Goal: Check status

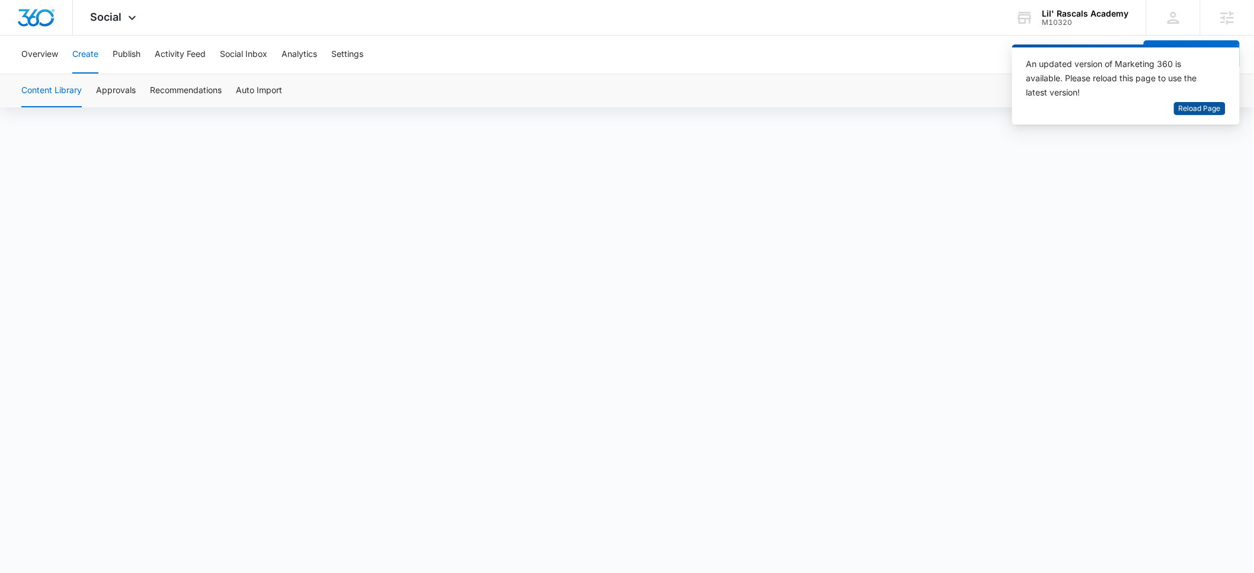
click at [1197, 108] on span "Reload Page" at bounding box center [1200, 108] width 42 height 11
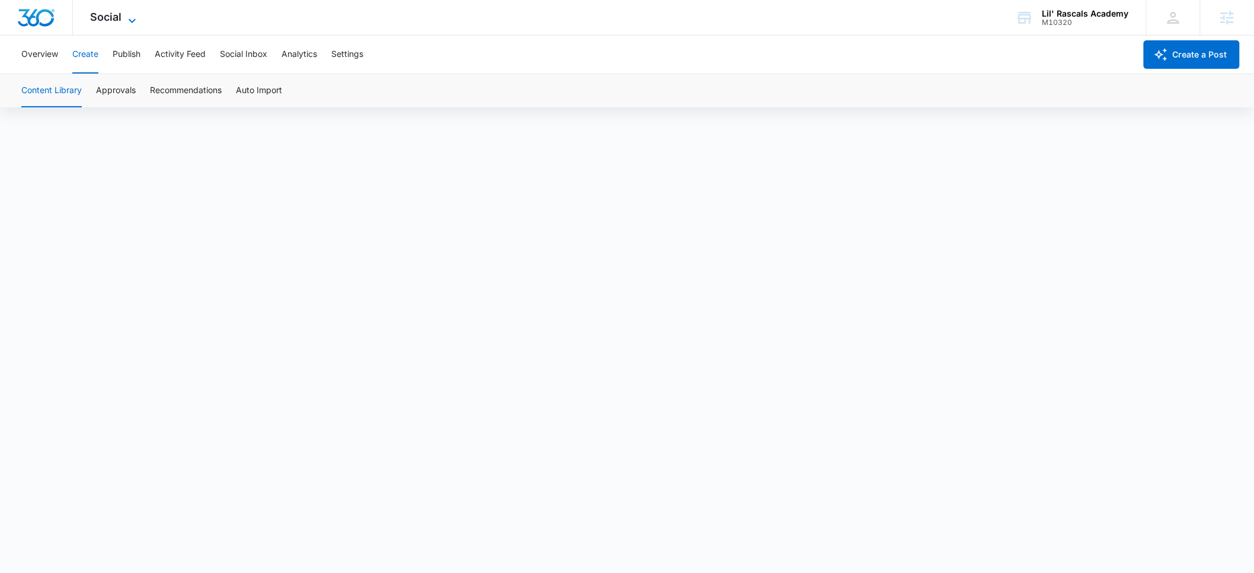
click at [98, 22] on span "Social" at bounding box center [106, 17] width 31 height 12
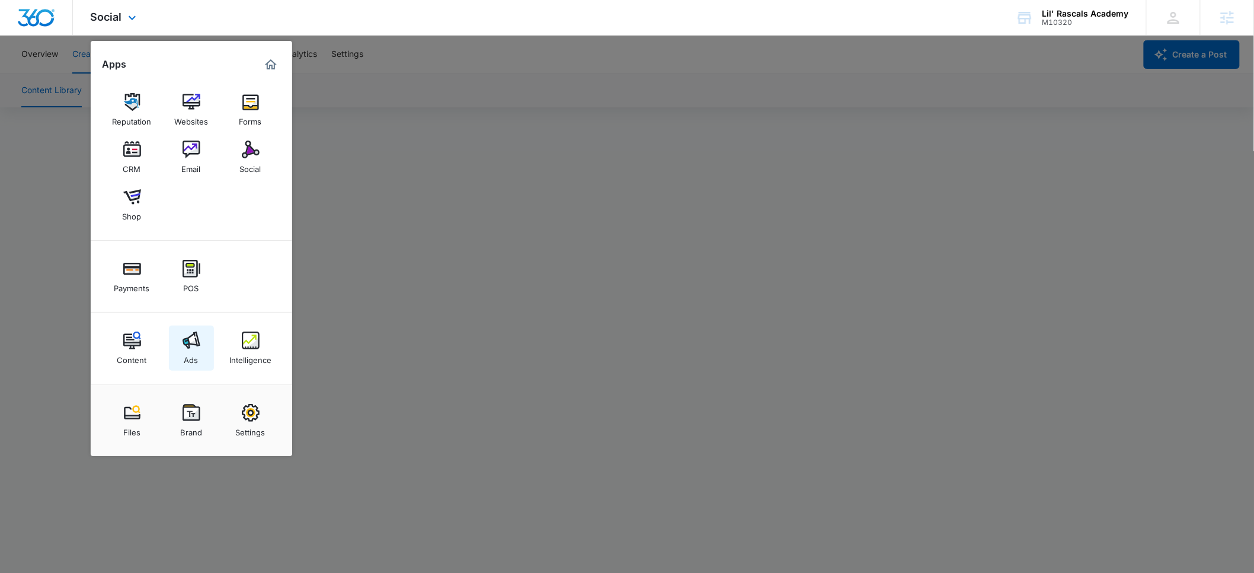
click at [192, 337] on img at bounding box center [192, 340] width 18 height 18
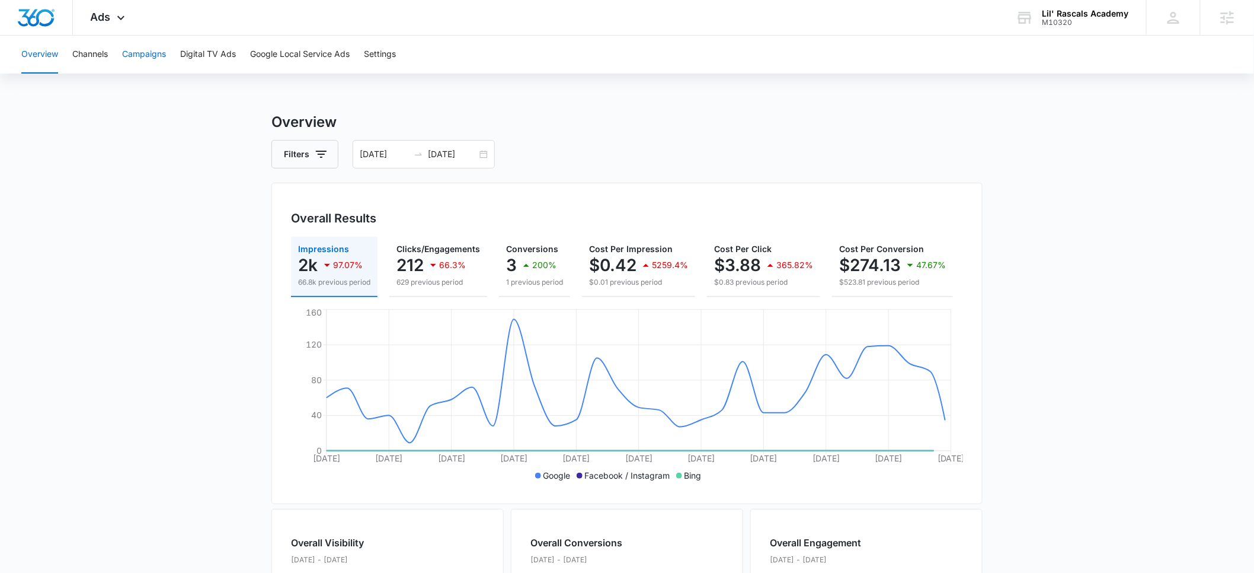
click at [143, 57] on button "Campaigns" at bounding box center [144, 55] width 44 height 38
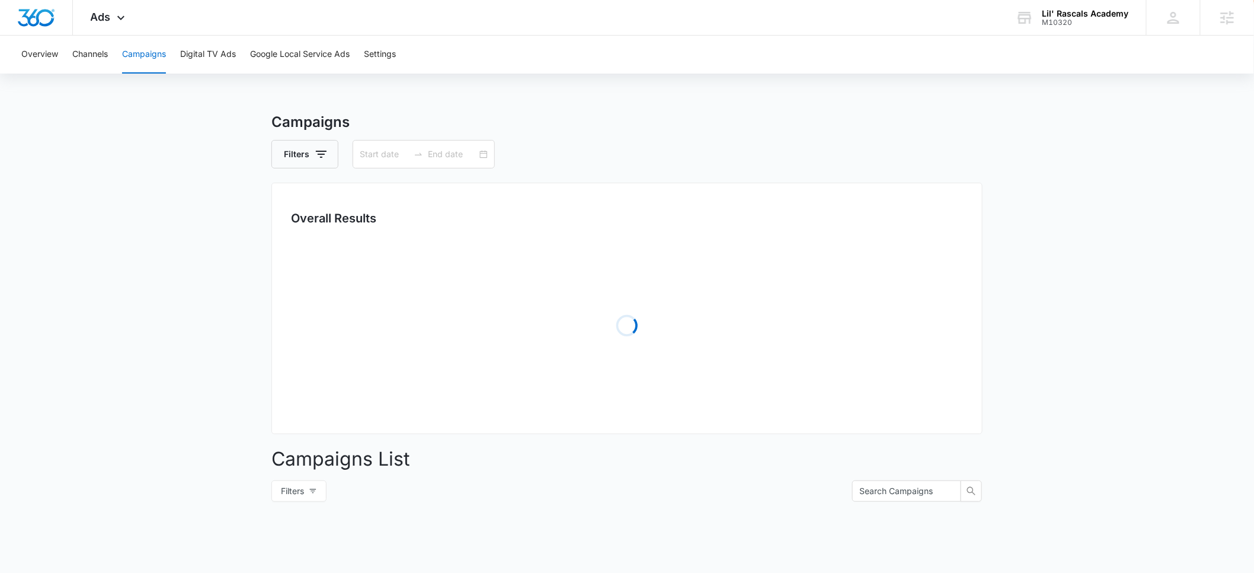
type input "[DATE]"
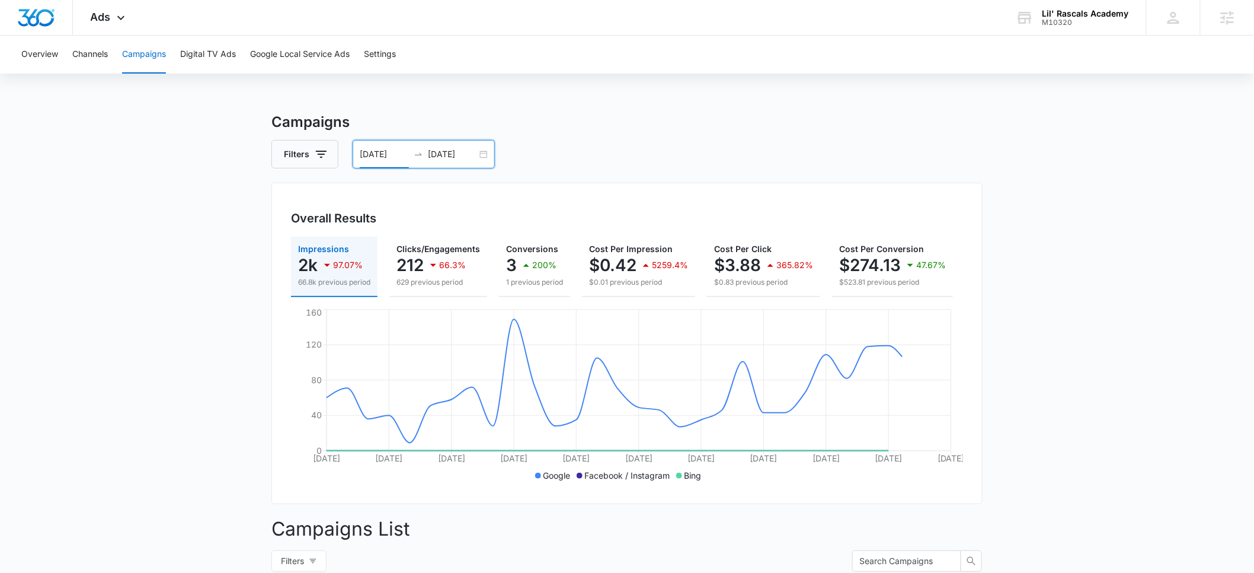
click at [369, 157] on input "[DATE]" at bounding box center [384, 154] width 49 height 13
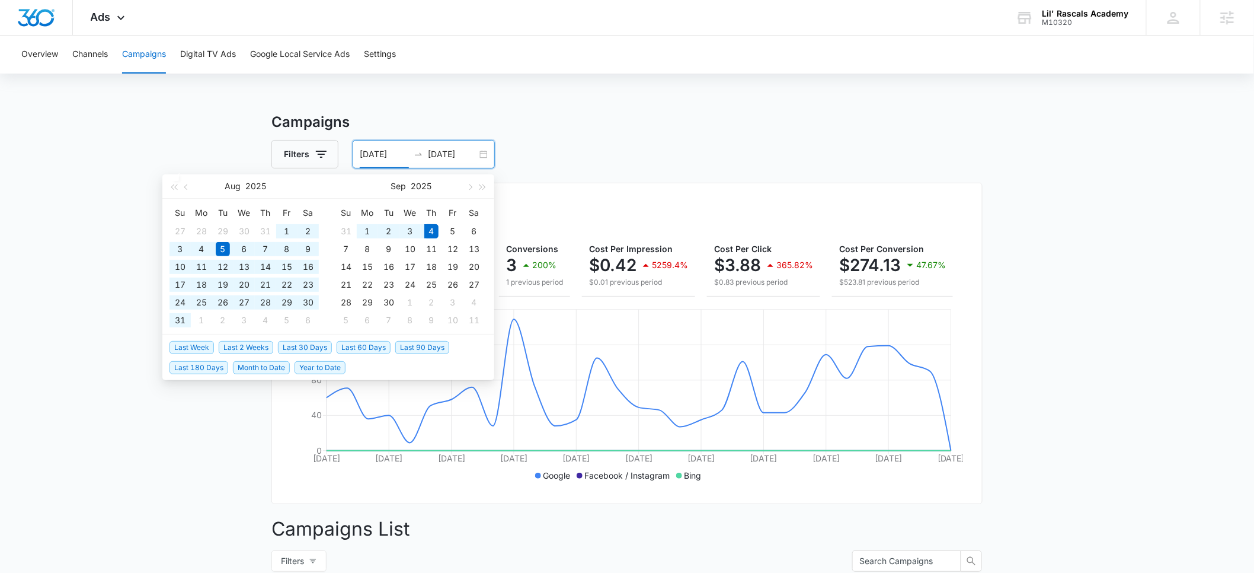
click at [314, 366] on span "Year to Date" at bounding box center [320, 367] width 51 height 13
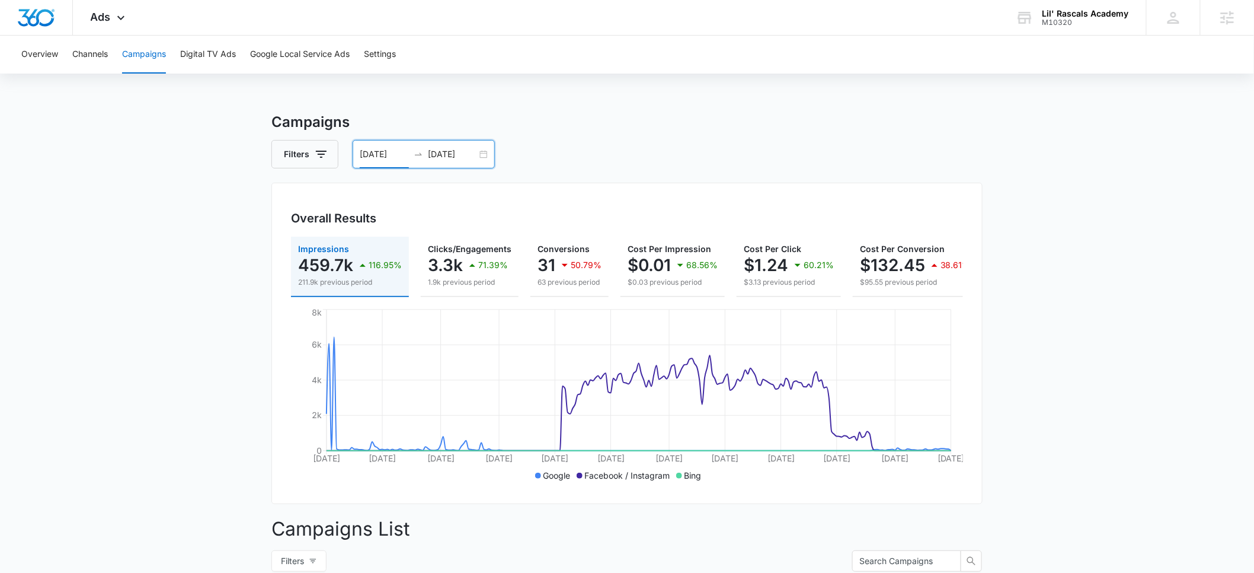
click at [403, 154] on input "[DATE]" at bounding box center [384, 154] width 49 height 13
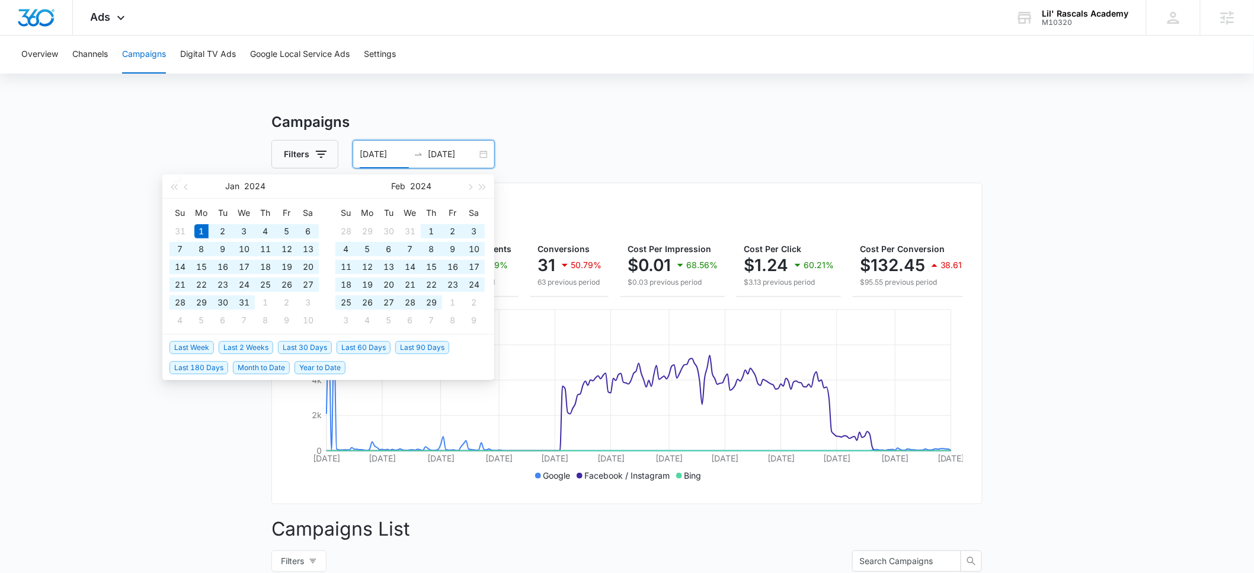
type input "[DATE]"
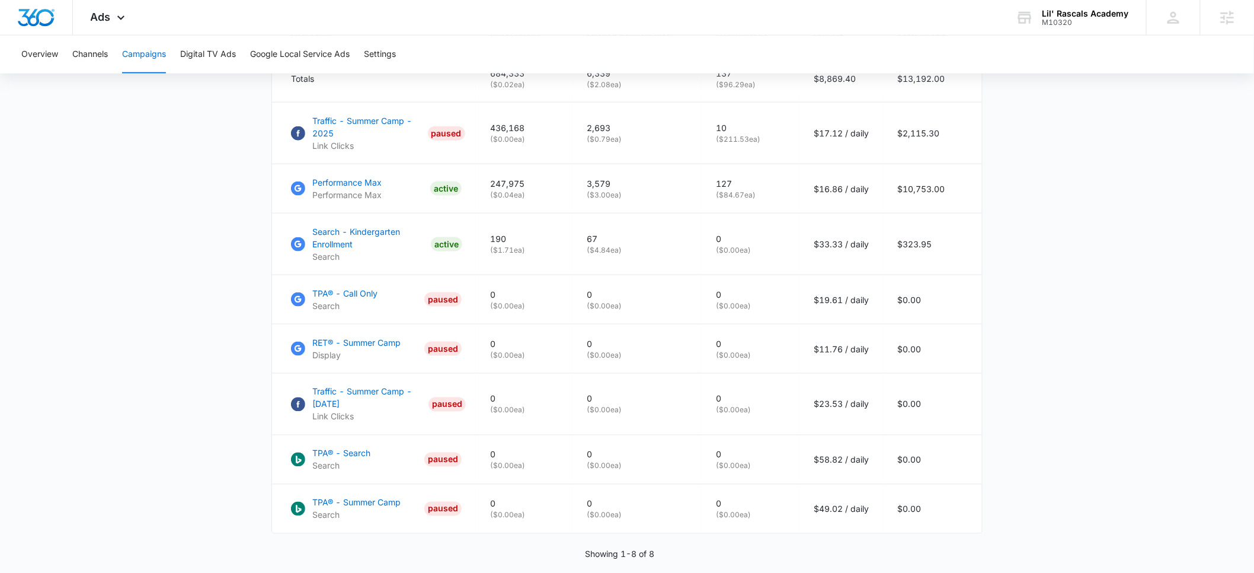
scroll to position [608, 0]
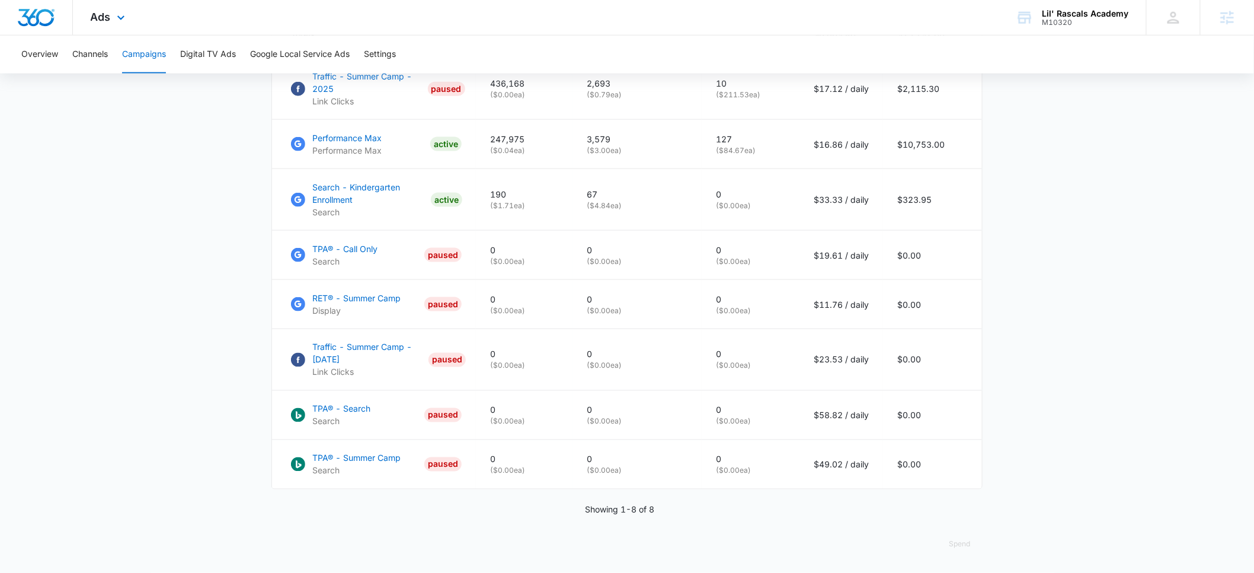
click at [45, 19] on img "Dashboard" at bounding box center [36, 18] width 38 height 18
